Goal: Information Seeking & Learning: Check status

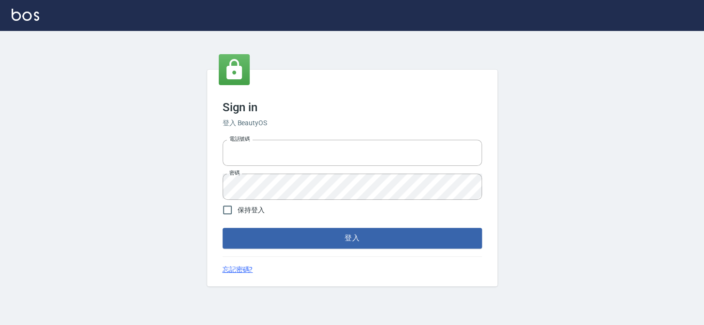
type input "27151227"
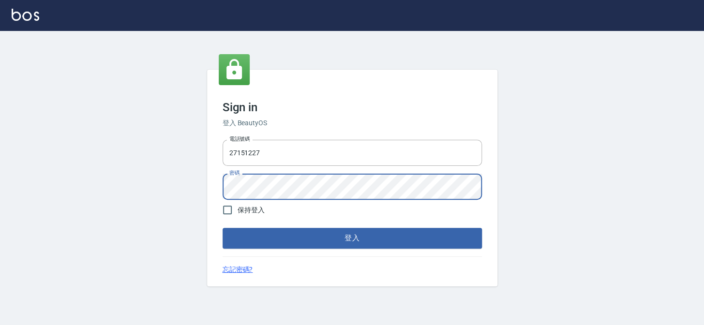
click at [187, 194] on div "Sign in 登入 BeautyOS 電話號碼 [PHONE_NUMBER] 電話號碼 密碼 密碼 保持登入 登入 忘記密碼?" at bounding box center [352, 178] width 704 height 294
click at [223, 228] on button "登入" at bounding box center [353, 238] width 260 height 20
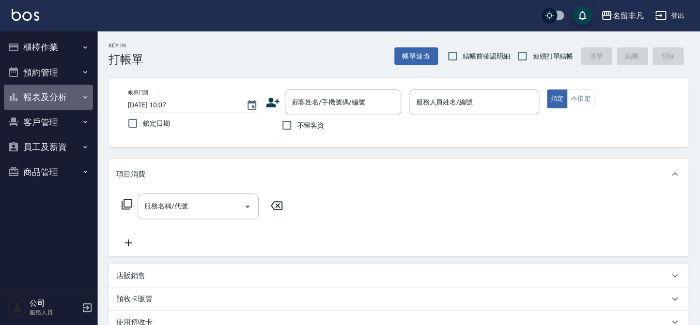
click at [37, 98] on button "報表及分析" at bounding box center [48, 97] width 89 height 25
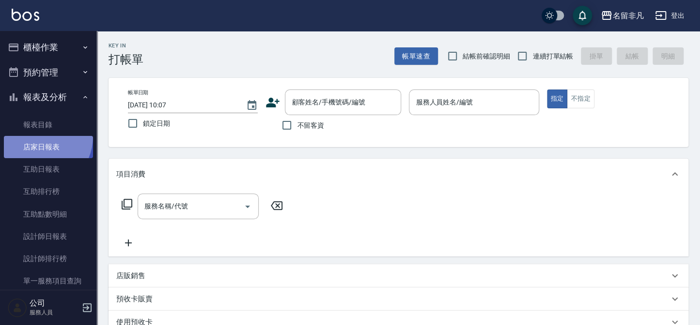
click at [37, 138] on link "店家日報表" at bounding box center [48, 147] width 89 height 22
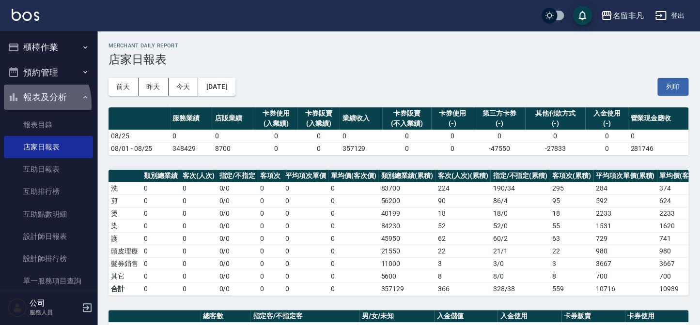
click at [25, 104] on button "報表及分析" at bounding box center [48, 97] width 89 height 25
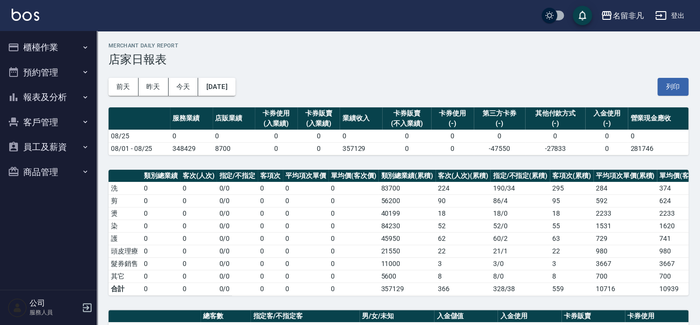
click at [33, 50] on button "櫃檯作業" at bounding box center [48, 47] width 89 height 25
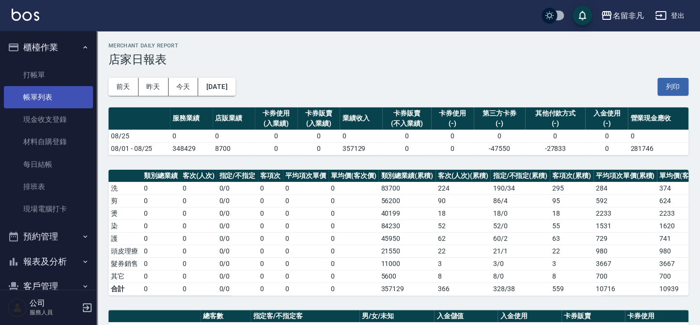
click at [43, 96] on link "帳單列表" at bounding box center [48, 97] width 89 height 22
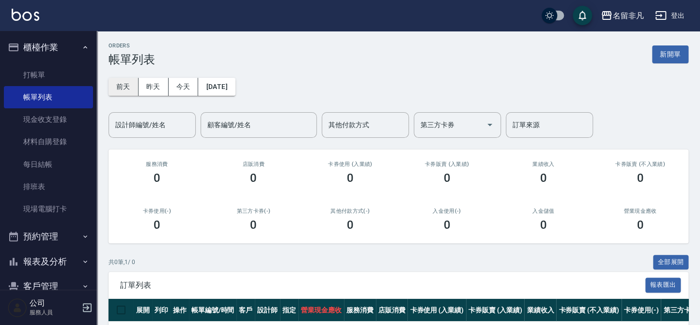
click at [129, 89] on button "前天" at bounding box center [123, 87] width 30 height 18
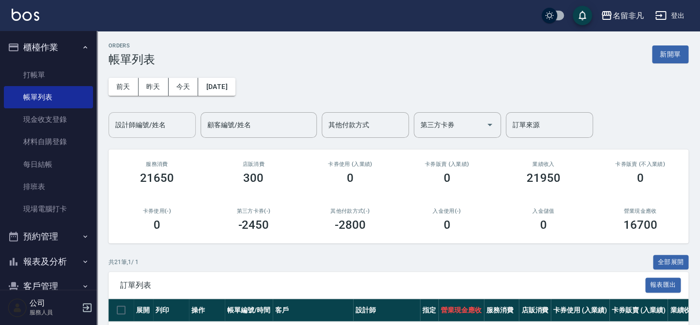
click at [160, 129] on div "設計師編號/姓名 設計師編號/姓名" at bounding box center [151, 125] width 87 height 26
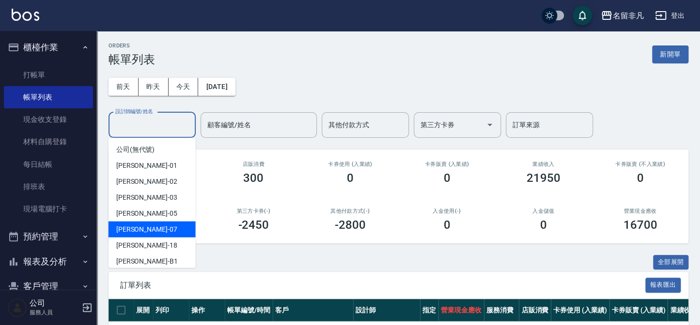
click at [170, 230] on div "[PERSON_NAME]-07" at bounding box center [151, 230] width 87 height 16
type input "[PERSON_NAME]-07"
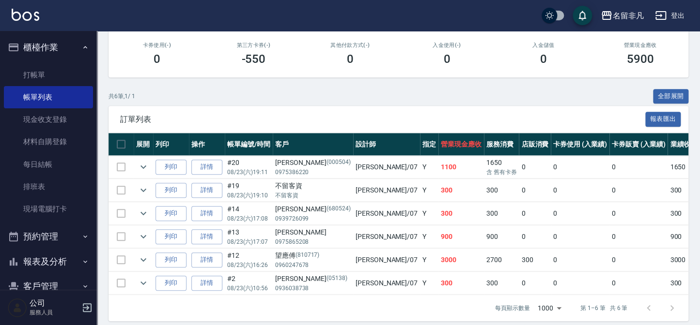
scroll to position [176, 0]
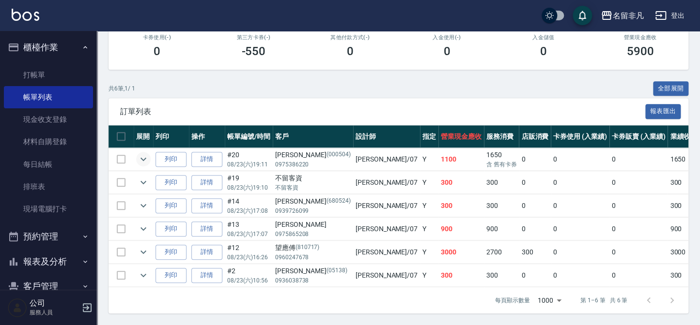
click at [144, 159] on icon "expand row" at bounding box center [144, 159] width 12 height 12
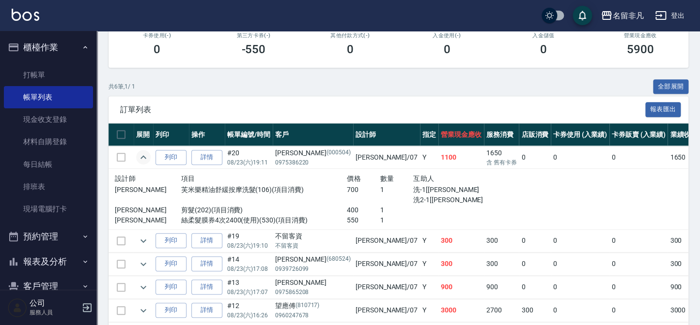
click at [144, 159] on icon "expand row" at bounding box center [144, 158] width 12 height 12
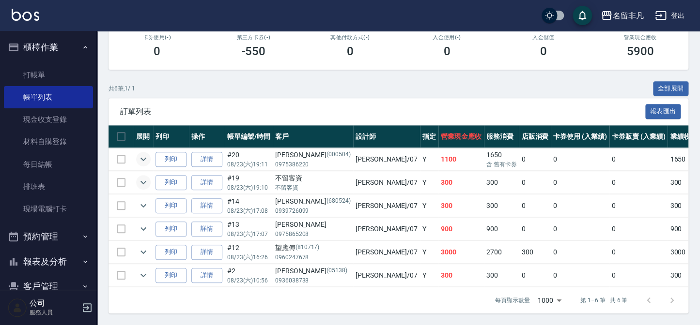
click at [145, 181] on icon "expand row" at bounding box center [143, 182] width 6 height 3
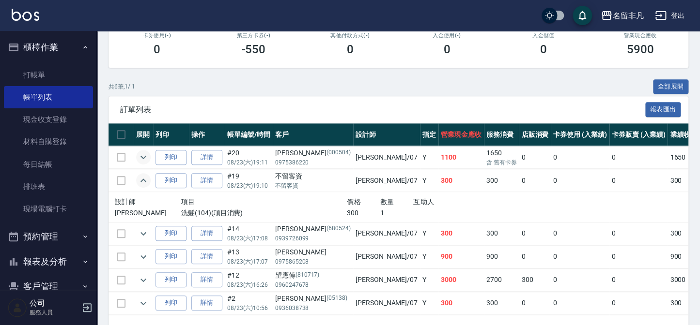
click at [146, 179] on icon "expand row" at bounding box center [144, 181] width 12 height 12
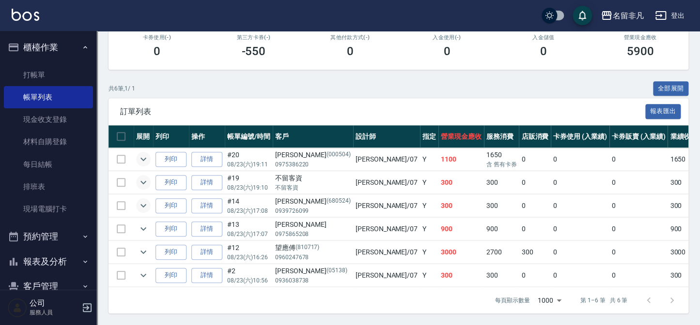
click at [146, 201] on icon "expand row" at bounding box center [144, 206] width 12 height 12
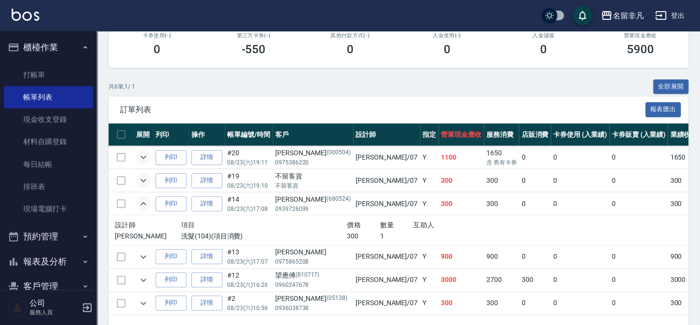
click at [146, 201] on icon "expand row" at bounding box center [144, 204] width 12 height 12
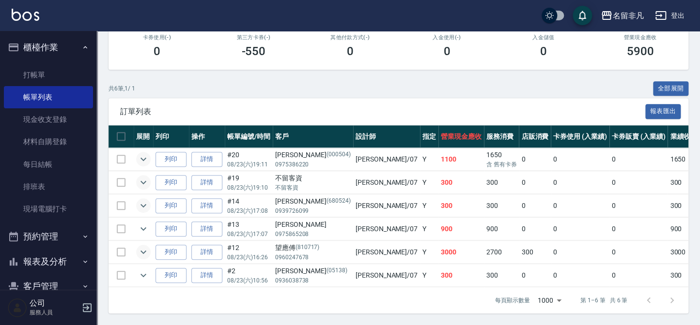
click at [146, 250] on icon "expand row" at bounding box center [144, 252] width 12 height 12
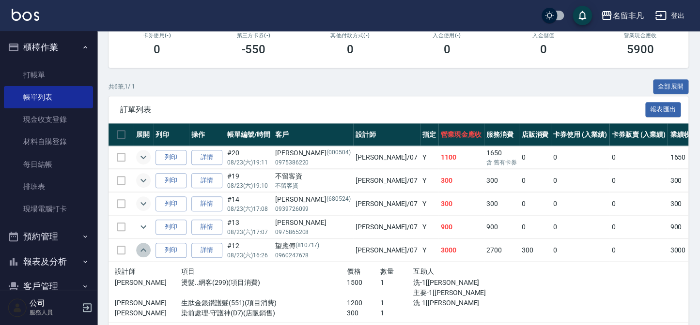
click at [146, 250] on icon "expand row" at bounding box center [144, 251] width 12 height 12
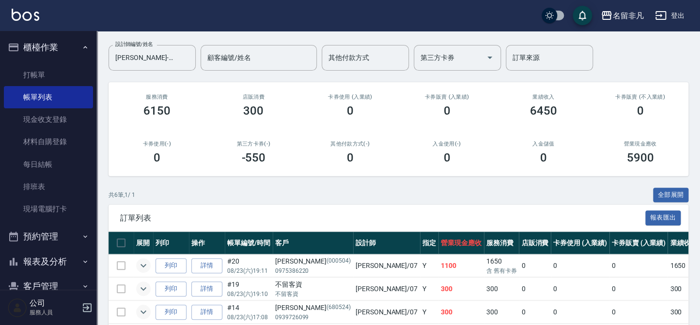
scroll to position [44, 0]
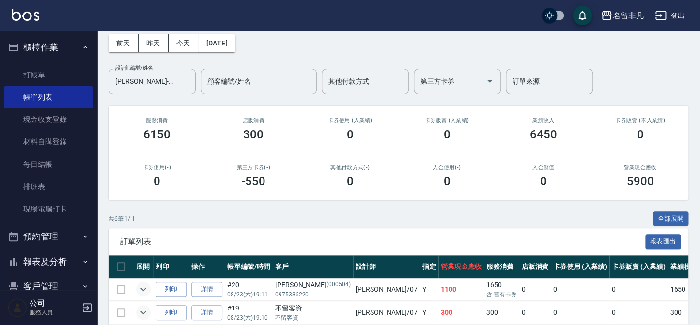
click at [48, 55] on button "櫃檯作業" at bounding box center [48, 47] width 89 height 25
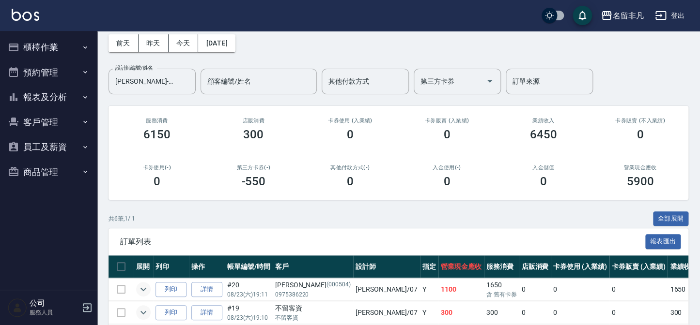
click at [53, 102] on button "報表及分析" at bounding box center [48, 97] width 89 height 25
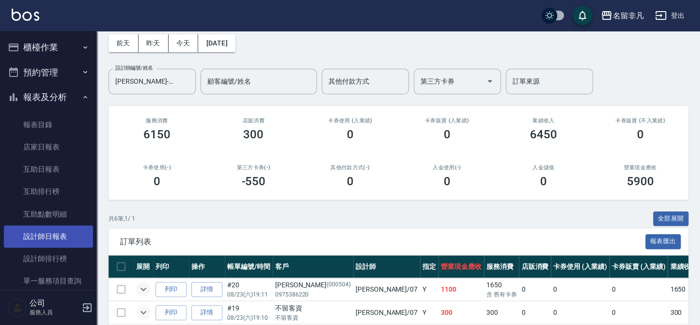
click at [51, 239] on link "設計師日報表" at bounding box center [48, 237] width 89 height 22
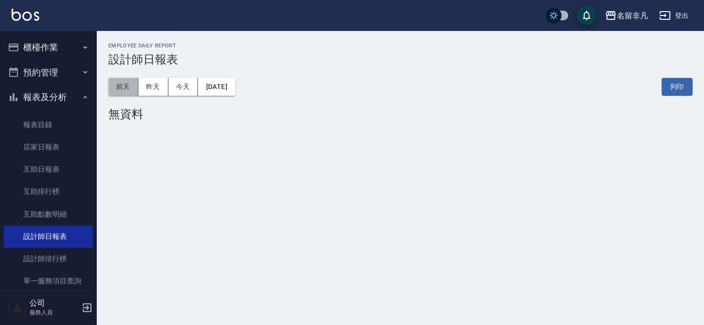
click at [131, 88] on button "前天" at bounding box center [123, 87] width 30 height 18
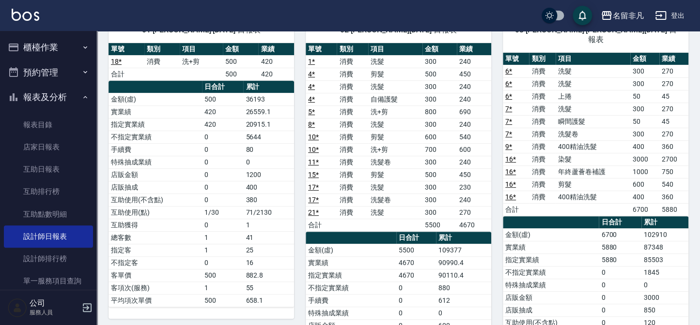
scroll to position [65, 0]
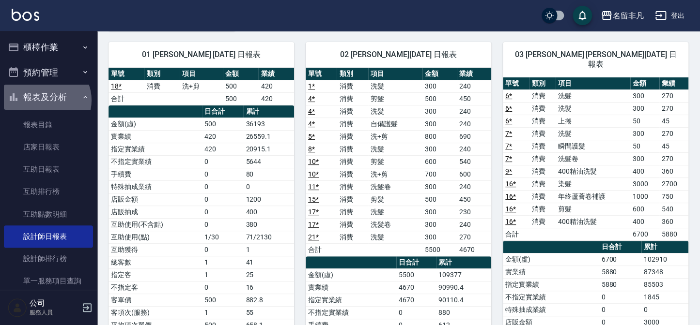
click at [45, 100] on button "報表及分析" at bounding box center [48, 97] width 89 height 25
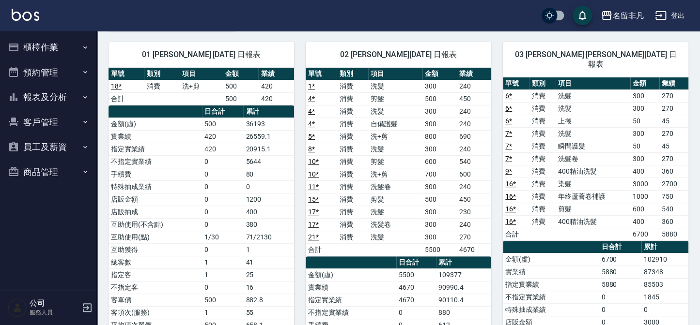
click at [41, 50] on button "櫃檯作業" at bounding box center [48, 47] width 89 height 25
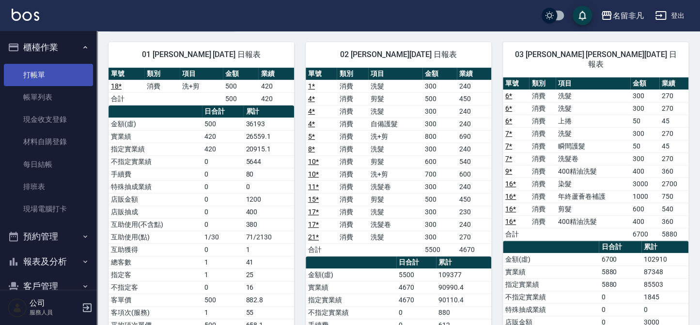
click at [48, 76] on link "打帳單" at bounding box center [48, 75] width 89 height 22
